Goal: Navigation & Orientation: Find specific page/section

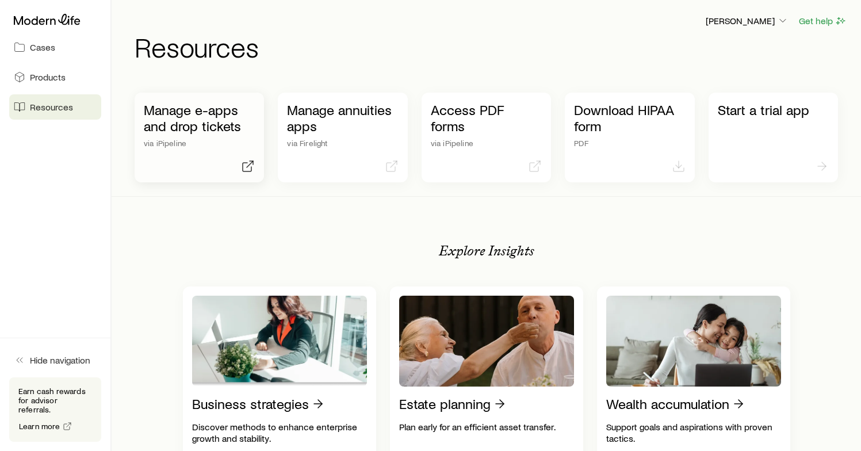
click at [185, 122] on p "Manage e-apps and drop tickets" at bounding box center [199, 118] width 111 height 32
click at [758, 20] on p "[PERSON_NAME]" at bounding box center [746, 20] width 83 height 11
click at [717, 105] on button "Sign out" at bounding box center [720, 108] width 129 height 21
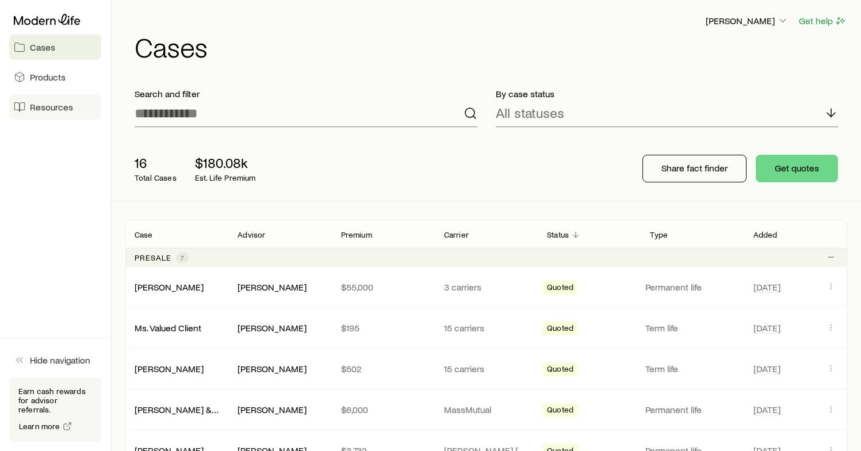
click at [53, 107] on span "Resources" at bounding box center [51, 106] width 43 height 11
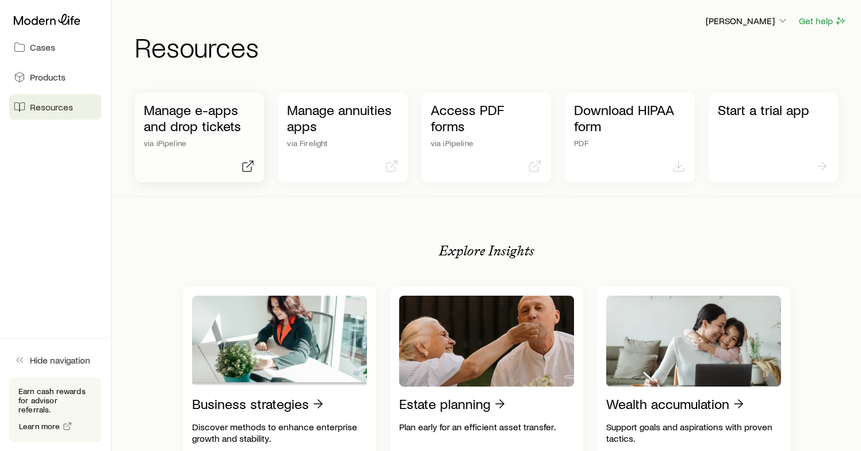
click at [186, 139] on p "via iPipeline" at bounding box center [199, 143] width 111 height 9
